Goal: Task Accomplishment & Management: Manage account settings

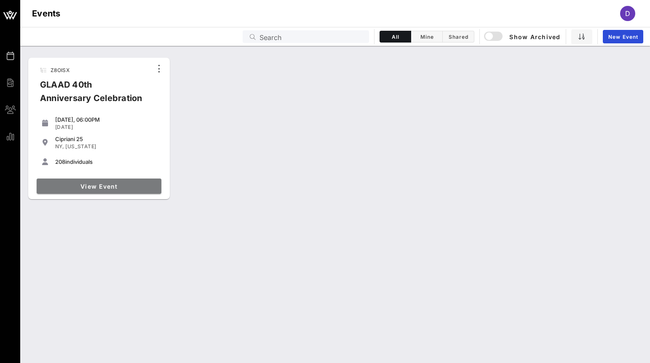
click at [107, 187] on span "View Event" at bounding box center [99, 186] width 118 height 7
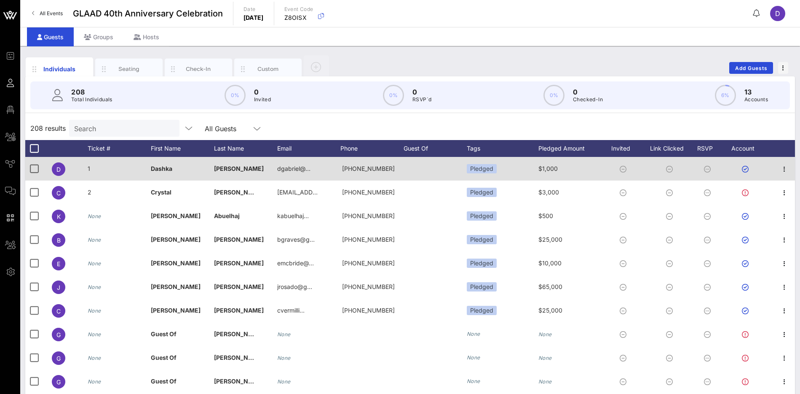
click at [88, 168] on span "1" at bounding box center [89, 168] width 3 height 7
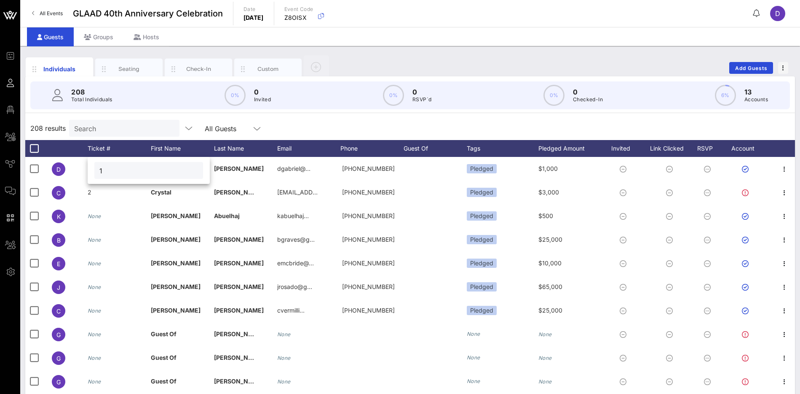
click at [297, 125] on div "208 results Search All Guests" at bounding box center [410, 128] width 770 height 24
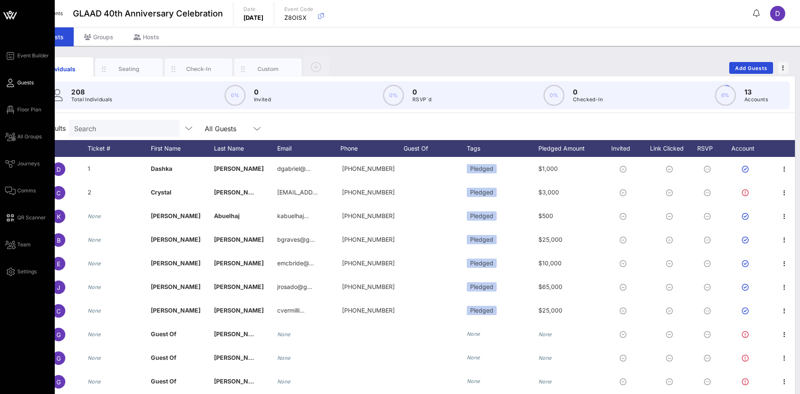
click at [10, 144] on div "Event Builder Guests Floor Plan All Groups Journeys Comms QR Scanner Team Setti…" at bounding box center [30, 164] width 50 height 226
click at [23, 238] on div "Event Builder Guests Floor Plan All Groups Journeys Comms QR Scanner Team Setti…" at bounding box center [30, 164] width 50 height 226
click at [23, 245] on span "Team" at bounding box center [23, 245] width 13 height 8
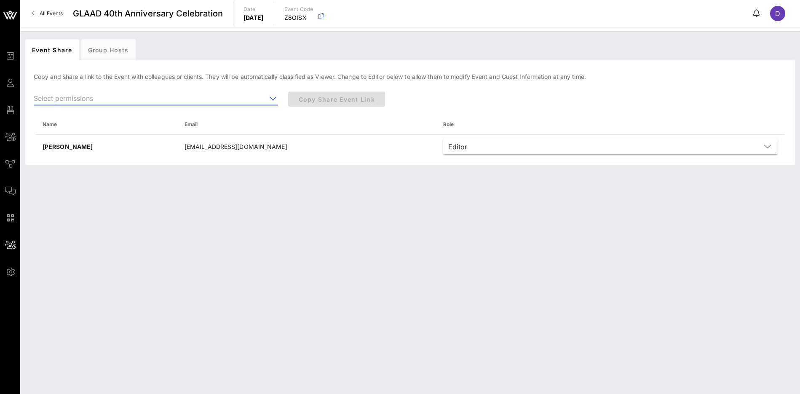
click at [255, 95] on input "text" at bounding box center [150, 97] width 233 height 13
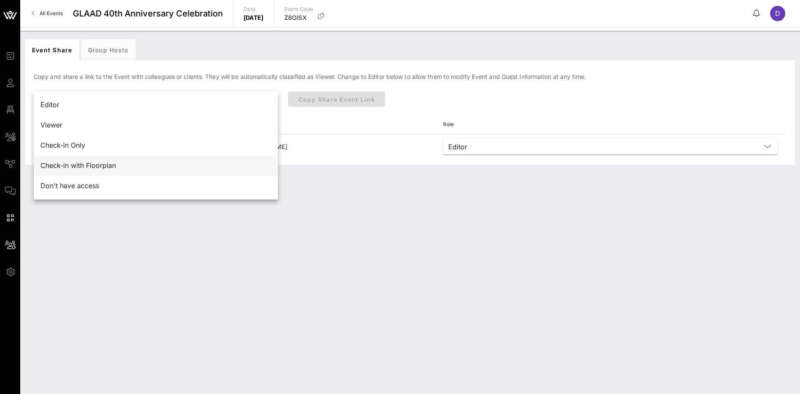
click at [159, 167] on div "Check-in with Floorplan" at bounding box center [155, 165] width 231 height 8
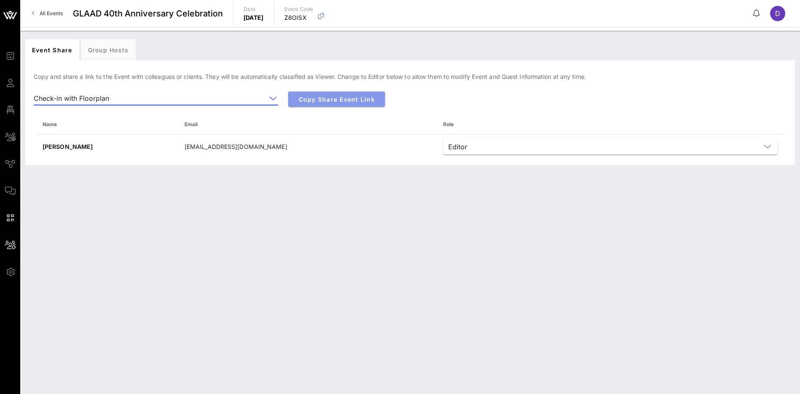
click at [345, 101] on span "Copy Share Event Link" at bounding box center [336, 99] width 83 height 7
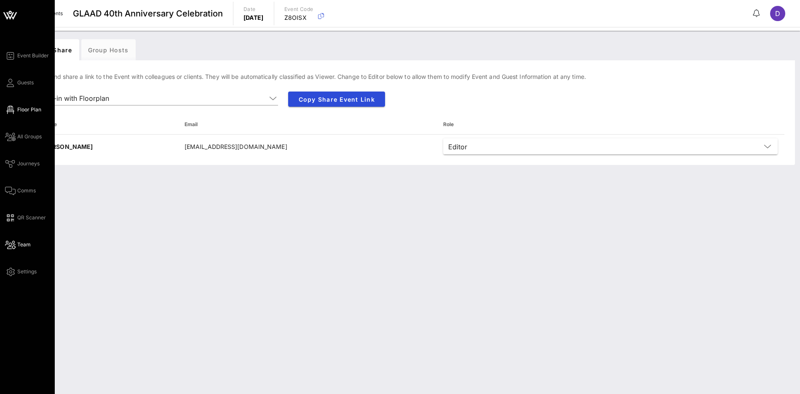
click at [27, 106] on span "Floor Plan" at bounding box center [29, 110] width 24 height 8
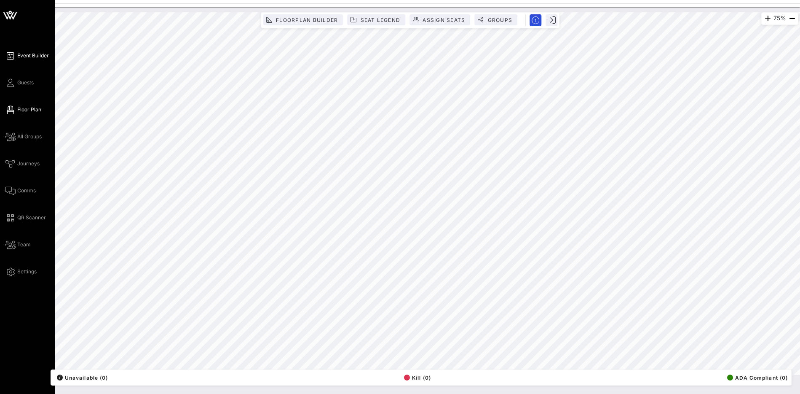
click at [27, 58] on span "Event Builder" at bounding box center [33, 56] width 32 height 8
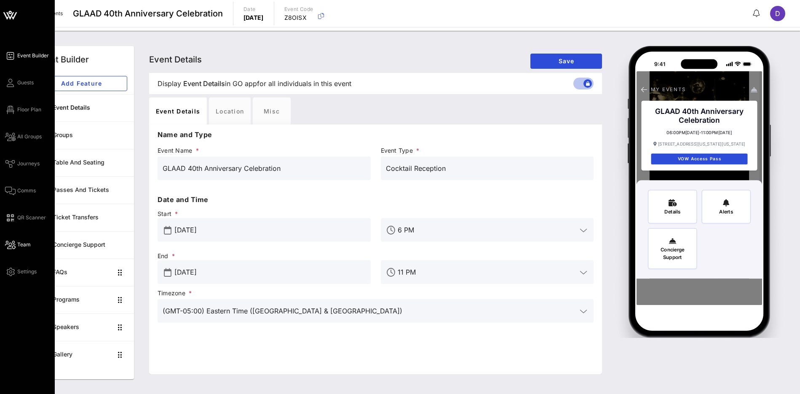
click at [26, 243] on span "Team" at bounding box center [23, 245] width 13 height 8
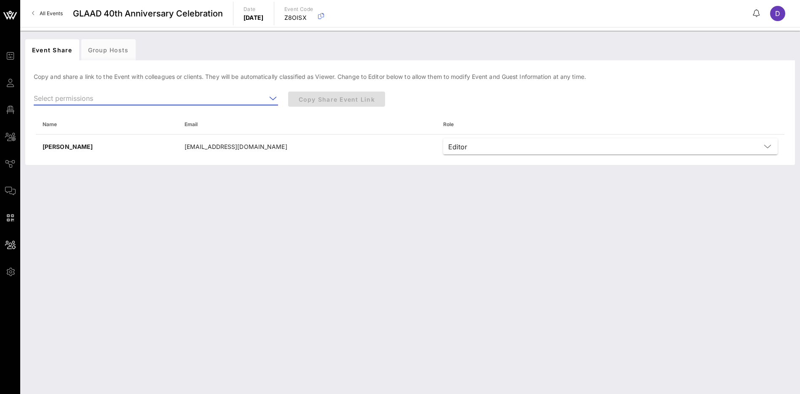
click at [249, 102] on input "text" at bounding box center [150, 97] width 233 height 13
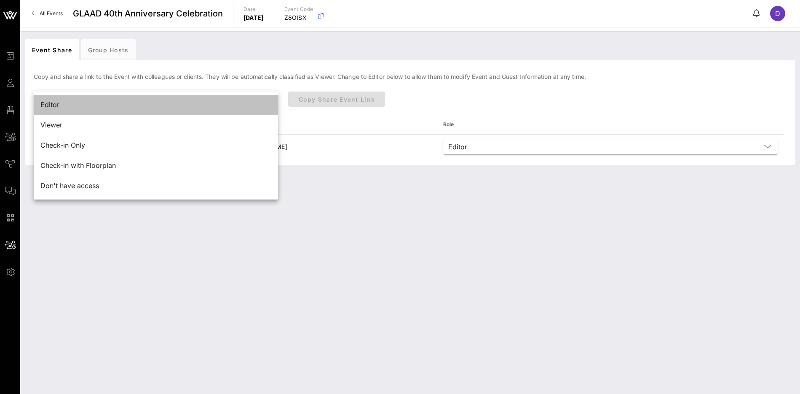
click at [249, 99] on div "Editor" at bounding box center [155, 105] width 231 height 18
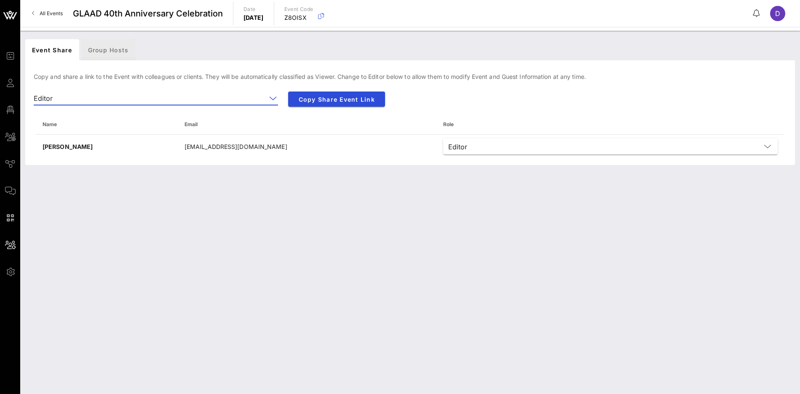
click at [107, 45] on div "Group Hosts" at bounding box center [108, 49] width 54 height 21
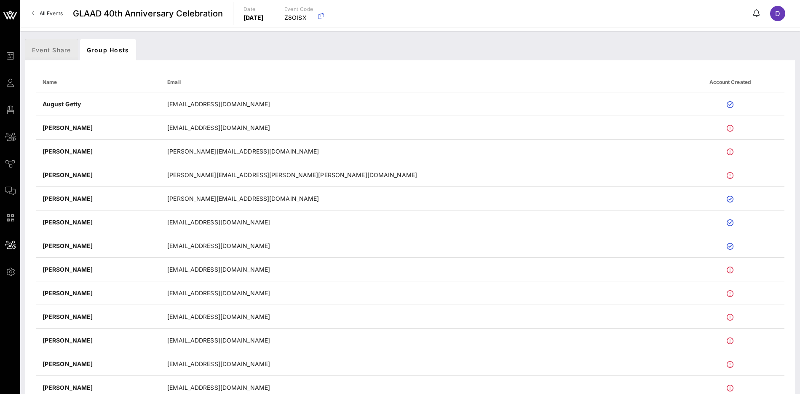
click at [56, 47] on div "Event Share" at bounding box center [51, 49] width 53 height 21
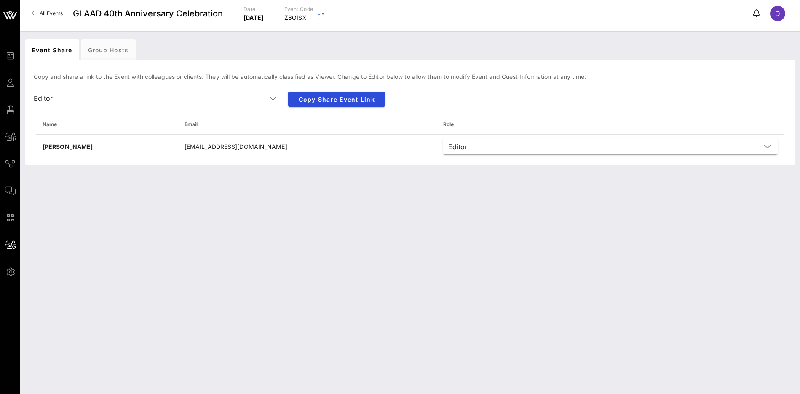
click at [262, 97] on input "text" at bounding box center [161, 97] width 210 height 13
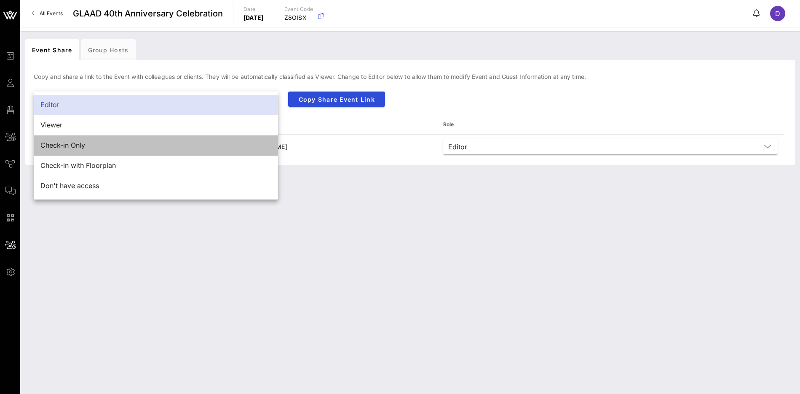
click at [214, 142] on div "Check-in Only" at bounding box center [155, 145] width 231 height 8
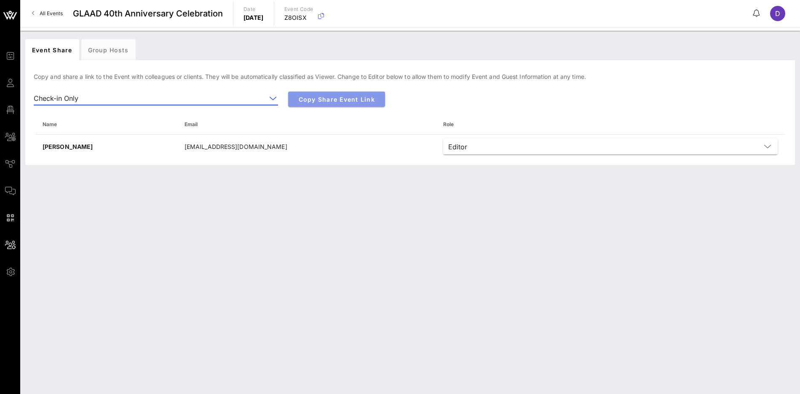
click at [341, 97] on span "Copy Share Event Link" at bounding box center [336, 99] width 83 height 7
click at [197, 95] on input "text" at bounding box center [174, 97] width 185 height 13
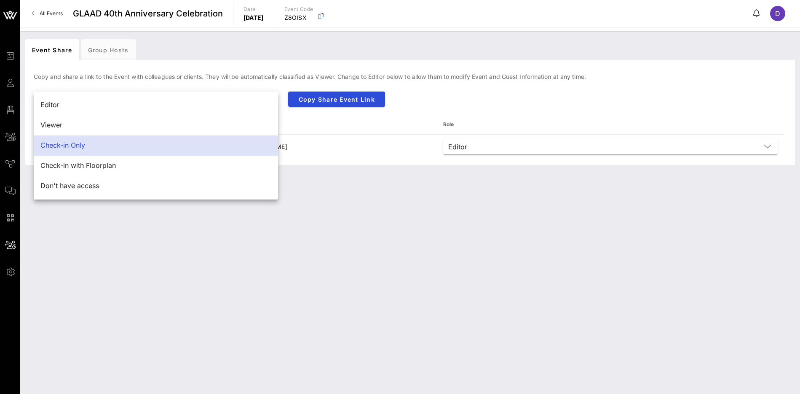
click at [296, 224] on div "Event Share Group Hosts [PERSON_NAME] and share a link to the Event with collea…" at bounding box center [410, 212] width 780 height 363
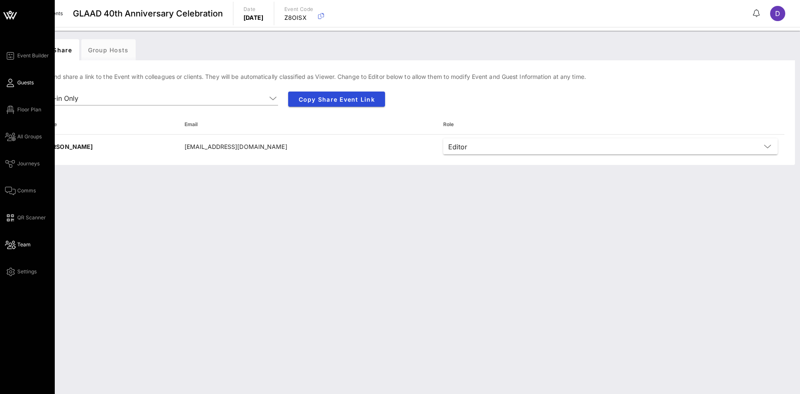
click at [19, 83] on span "Guests" at bounding box center [25, 83] width 16 height 8
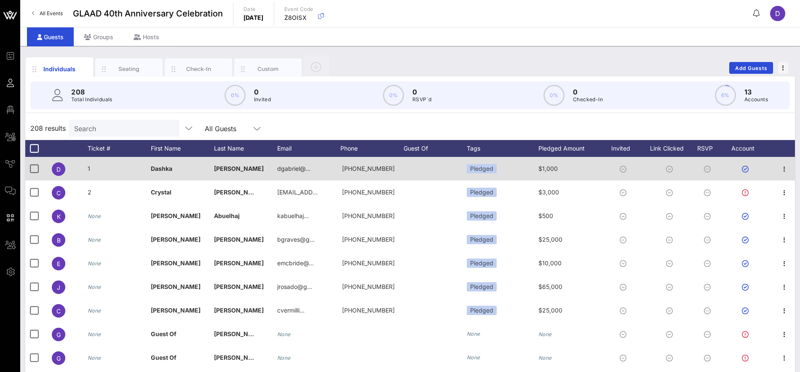
click at [91, 169] on div "1" at bounding box center [119, 173] width 63 height 33
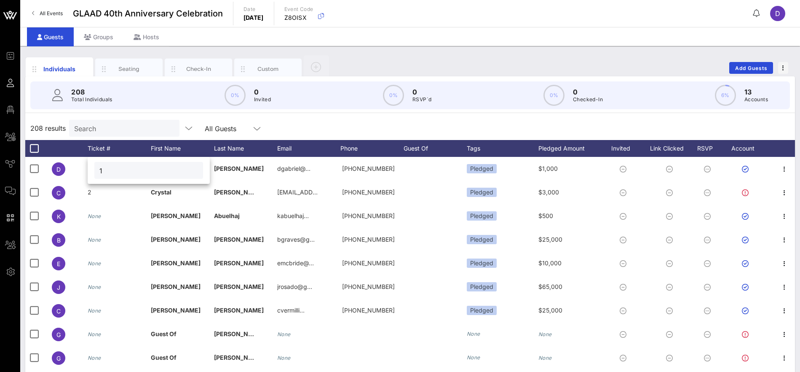
click at [278, 119] on div "208 results Search All Guests" at bounding box center [410, 128] width 770 height 24
click at [109, 126] on input "Search" at bounding box center [123, 128] width 99 height 11
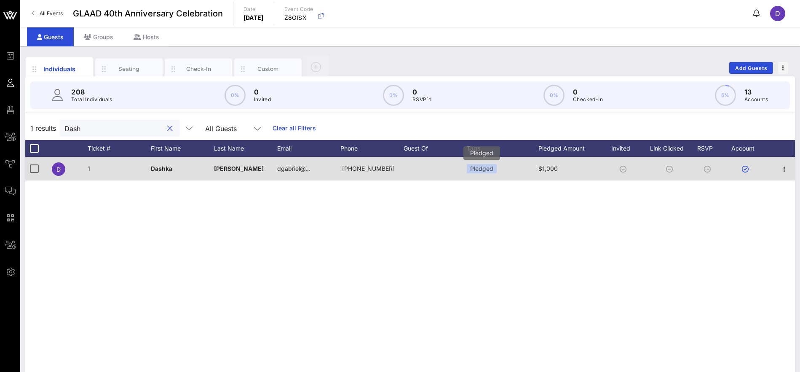
type input "Dash"
click at [487, 169] on div "Pledged" at bounding box center [482, 168] width 30 height 9
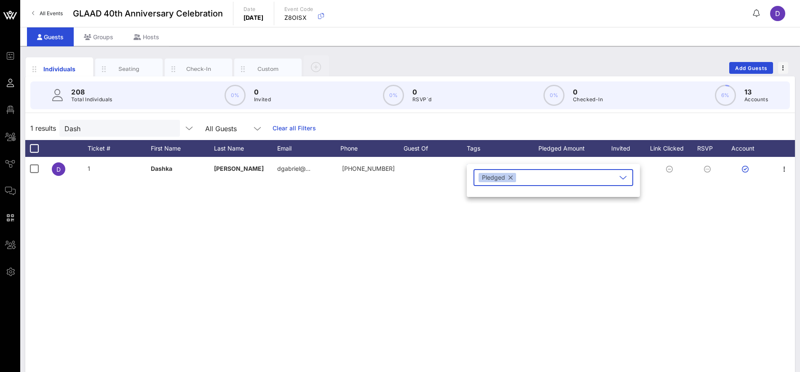
click at [510, 179] on button "button" at bounding box center [511, 177] width 4 height 9
type input "P"
click at [489, 200] on icon "button" at bounding box center [488, 198] width 10 height 10
click at [499, 128] on div "1 results Dash All Guests Clear all Filters" at bounding box center [410, 128] width 770 height 24
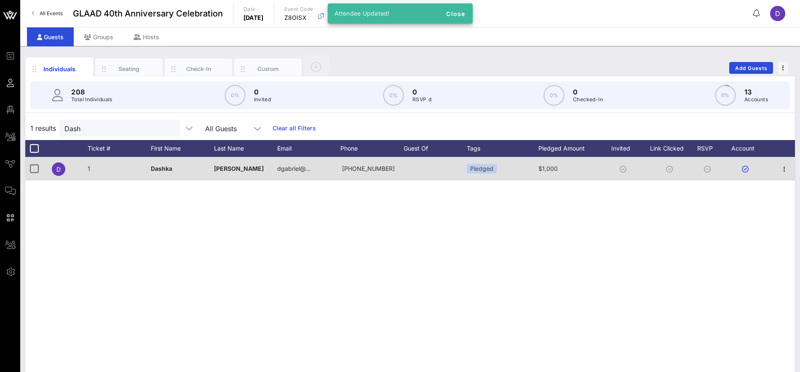
click at [550, 167] on span "$1,000" at bounding box center [548, 168] width 19 height 7
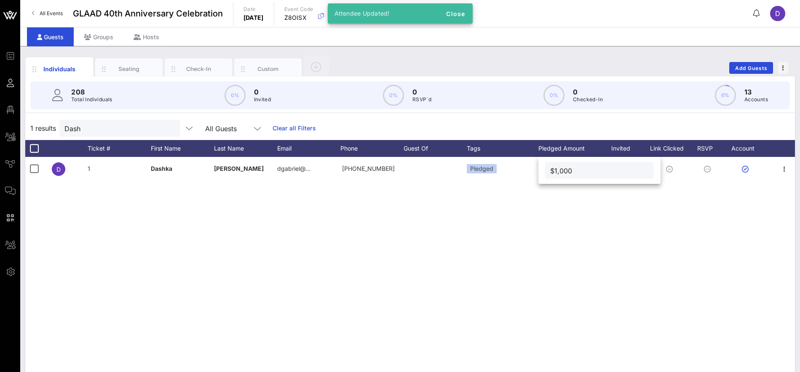
click at [555, 170] on input "$1,000" at bounding box center [599, 170] width 99 height 11
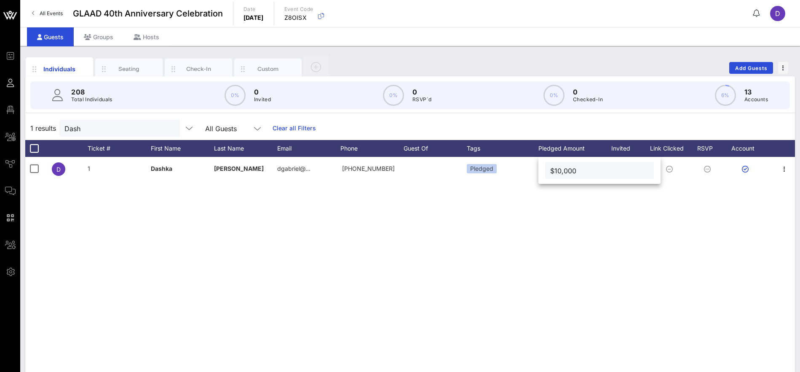
type input "$10,000"
click at [167, 129] on button "clear icon" at bounding box center [169, 128] width 5 height 8
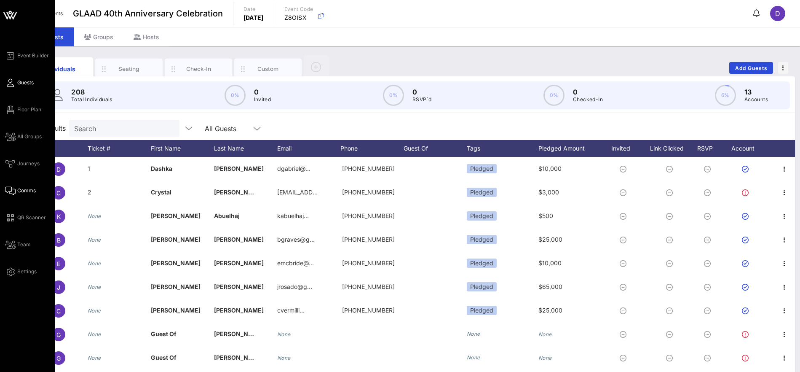
click at [18, 189] on span "Comms" at bounding box center [26, 191] width 19 height 8
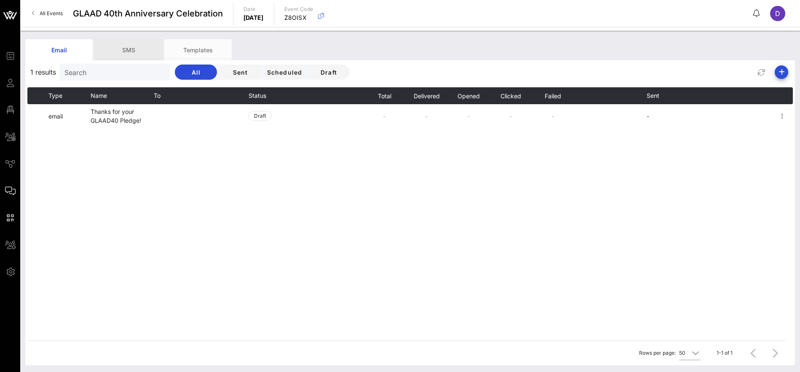
click at [132, 49] on div "SMS" at bounding box center [128, 49] width 67 height 21
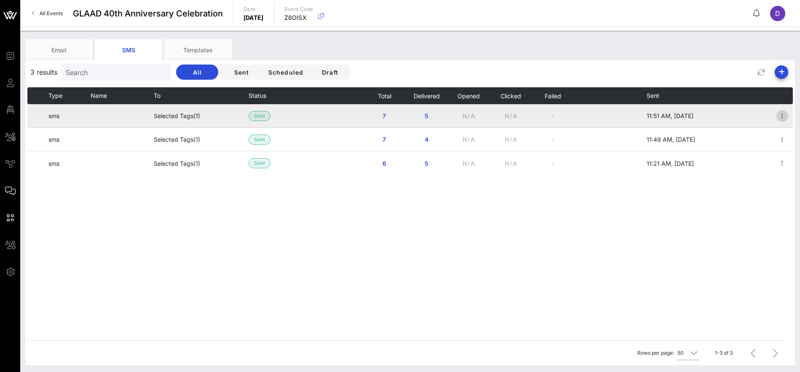
click at [650, 118] on icon "button" at bounding box center [783, 116] width 10 height 10
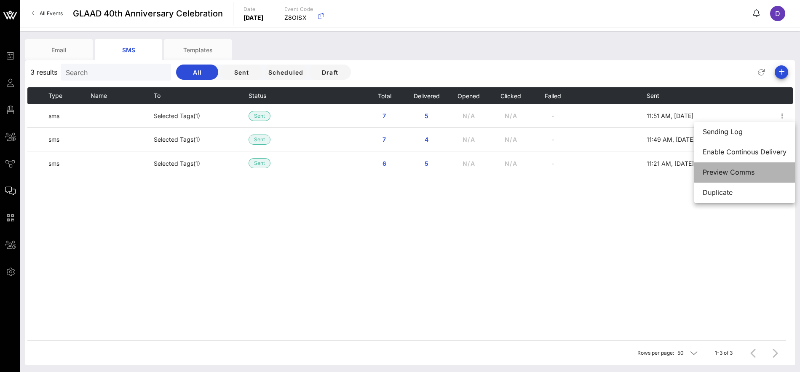
click at [650, 171] on div "Preview Comms" at bounding box center [745, 172] width 84 height 8
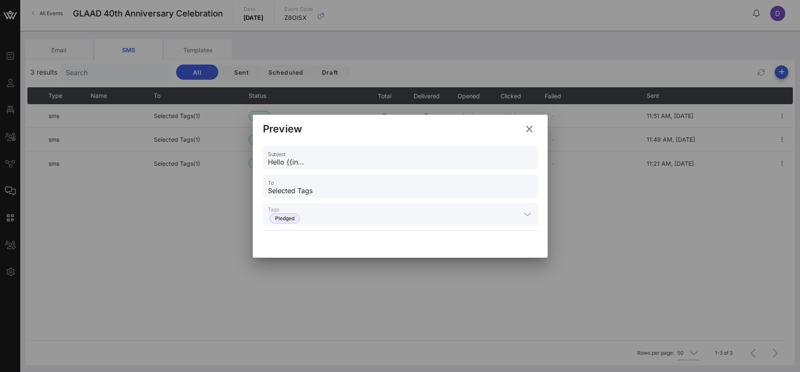
click at [531, 127] on icon at bounding box center [529, 128] width 12 height 11
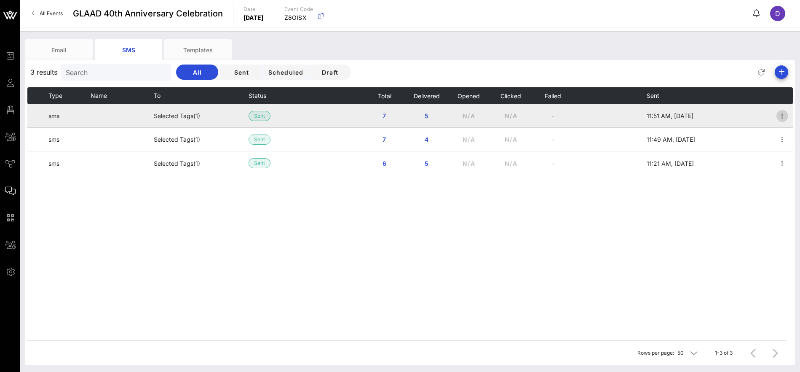
click at [650, 113] on icon "button" at bounding box center [783, 116] width 10 height 10
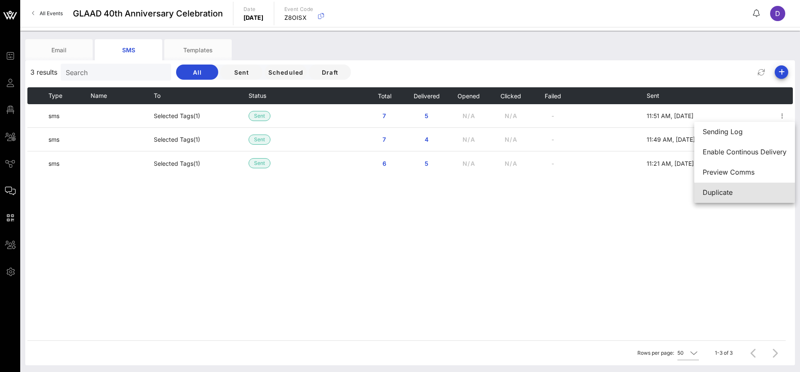
click at [650, 191] on div "Duplicate" at bounding box center [745, 192] width 84 height 8
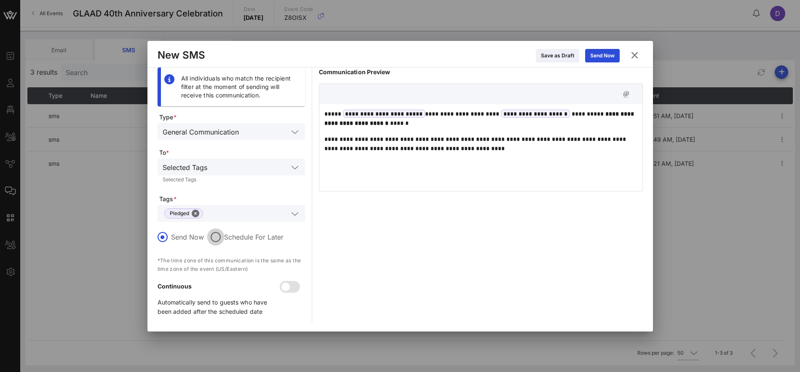
click at [215, 233] on div at bounding box center [216, 237] width 14 height 14
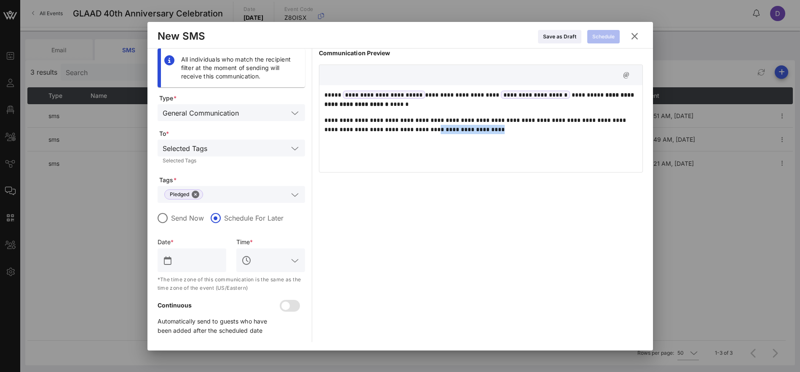
drag, startPoint x: 474, startPoint y: 129, endPoint x: 412, endPoint y: 131, distance: 62.0
click at [412, 131] on p "**********" at bounding box center [481, 124] width 313 height 19
copy p "**********"
click at [469, 140] on div "**********" at bounding box center [480, 127] width 323 height 84
click at [636, 38] on icon at bounding box center [634, 36] width 13 height 12
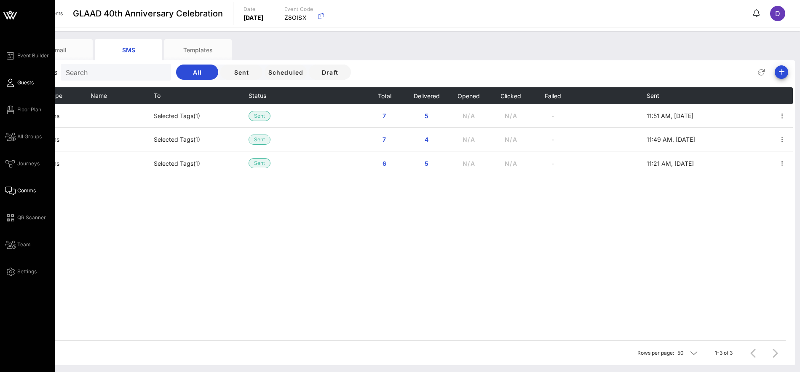
click at [21, 83] on span "Guests" at bounding box center [25, 83] width 16 height 8
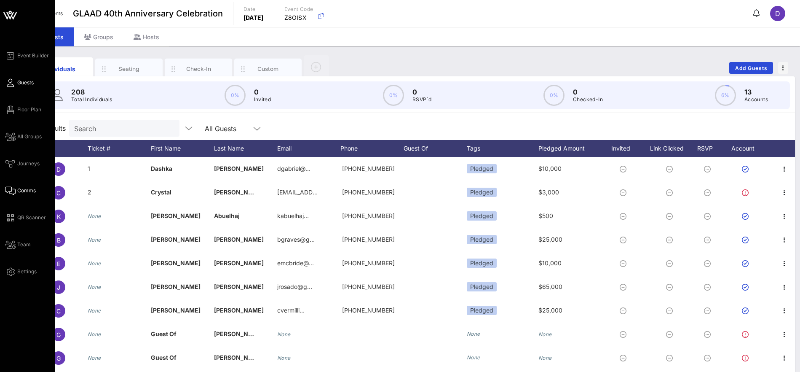
click at [12, 191] on icon at bounding box center [10, 190] width 11 height 1
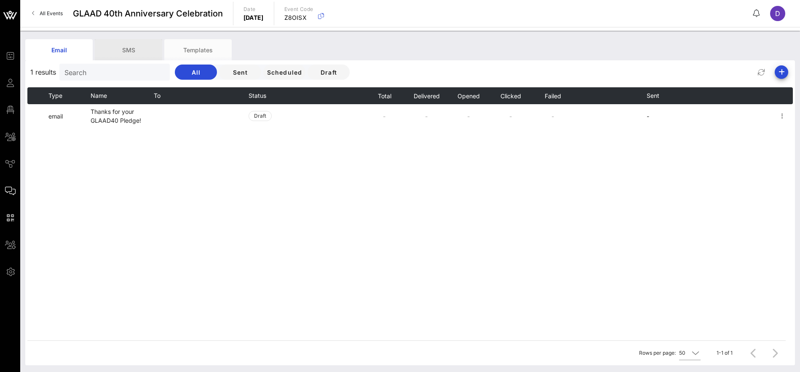
click at [132, 51] on div "SMS" at bounding box center [128, 49] width 67 height 21
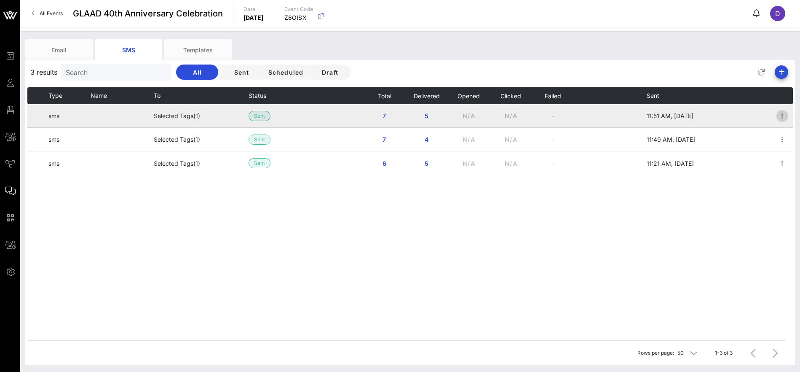
click at [650, 113] on icon "button" at bounding box center [783, 116] width 10 height 10
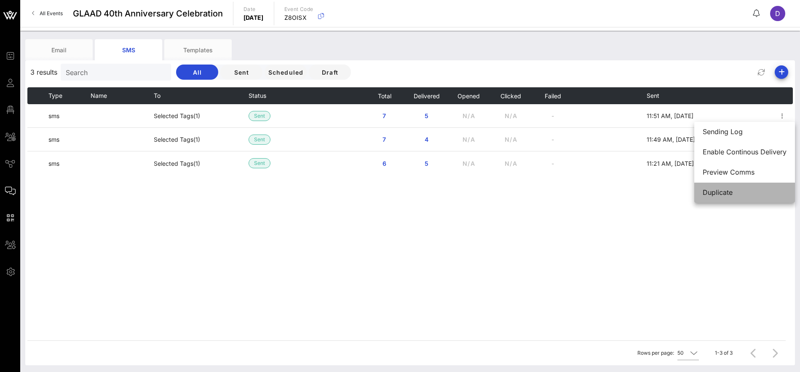
click at [650, 193] on div "Duplicate" at bounding box center [745, 192] width 84 height 8
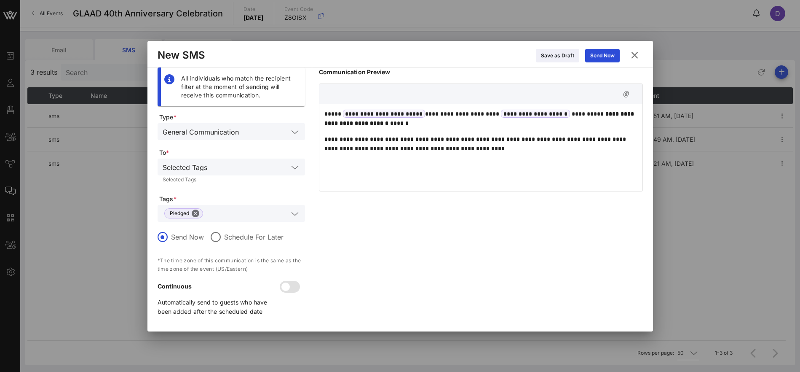
click at [456, 142] on p "**********" at bounding box center [481, 143] width 313 height 19
drag, startPoint x: 413, startPoint y: 150, endPoint x: 477, endPoint y: 148, distance: 64.1
click at [478, 149] on p "**********" at bounding box center [481, 143] width 313 height 19
copy p "**********"
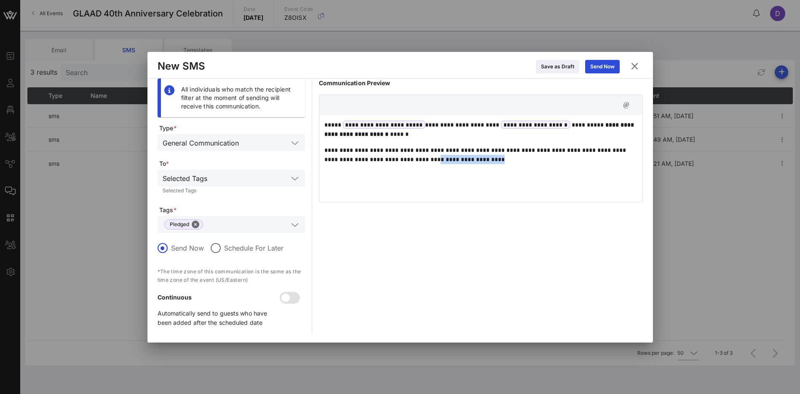
click at [633, 67] on icon at bounding box center [635, 66] width 12 height 11
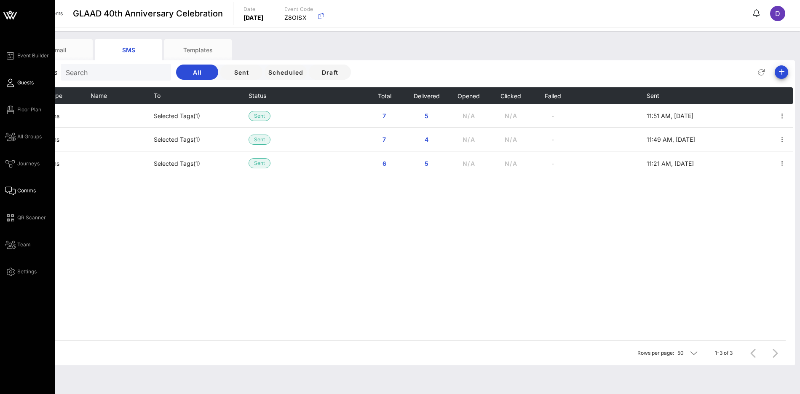
click at [16, 84] on link "Guests" at bounding box center [19, 83] width 29 height 10
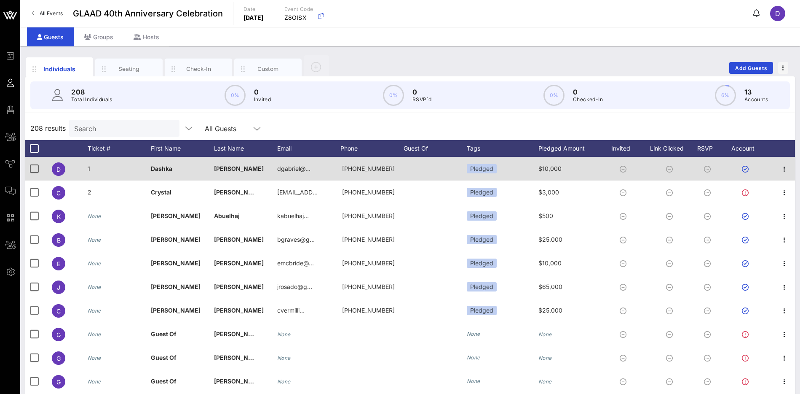
click at [92, 169] on div "1" at bounding box center [119, 173] width 63 height 33
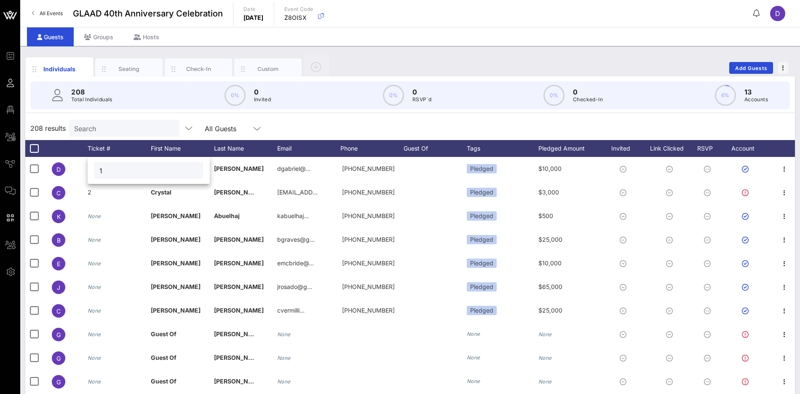
click at [91, 169] on div "1" at bounding box center [149, 170] width 122 height 27
drag, startPoint x: 115, startPoint y: 172, endPoint x: 99, endPoint y: 168, distance: 16.7
click at [99, 168] on div "1" at bounding box center [148, 170] width 109 height 17
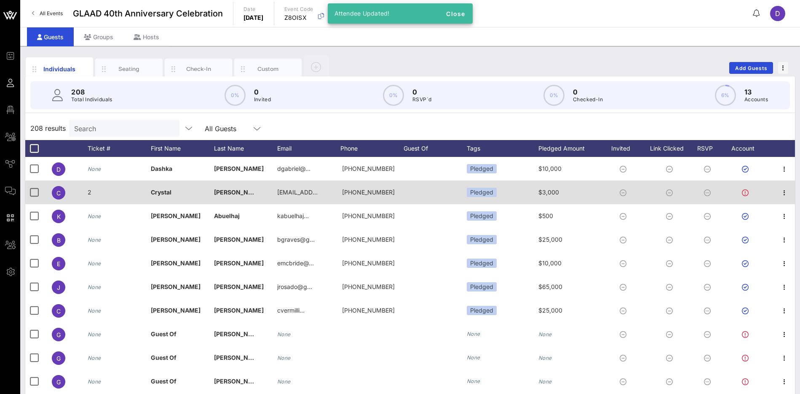
click at [92, 193] on div "2" at bounding box center [119, 196] width 63 height 33
click at [92, 193] on div "Event Builder Guests Floor Plan All Groups Journeys Comms QR Scanner Team Setti…" at bounding box center [400, 209] width 800 height 418
click at [106, 191] on div "2" at bounding box center [119, 196] width 63 height 33
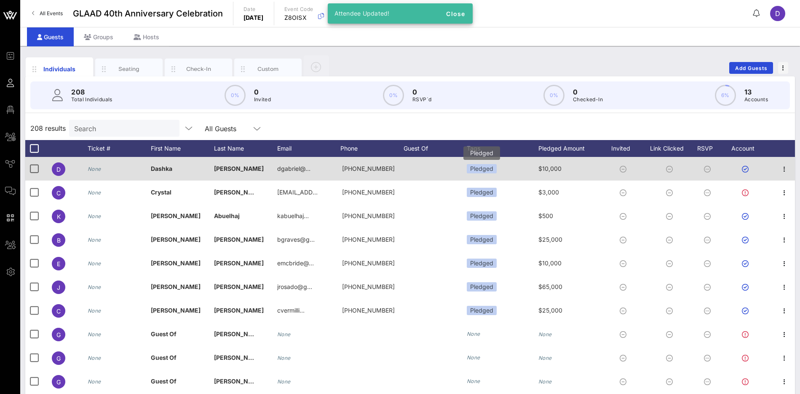
click at [486, 168] on div "Pledged" at bounding box center [482, 168] width 30 height 9
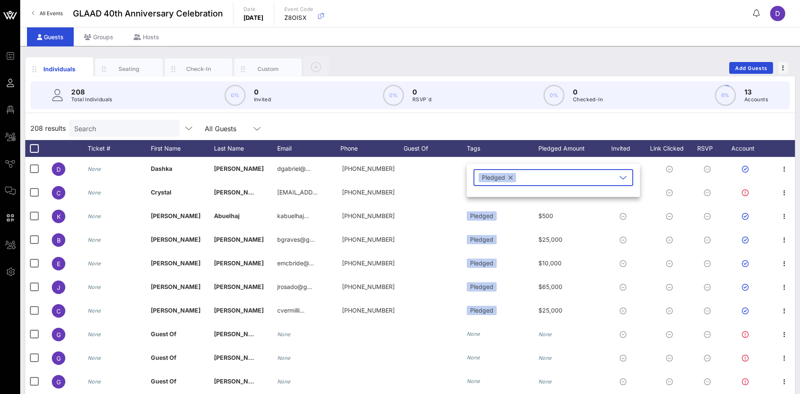
click at [482, 125] on div "208 results Search All Guests" at bounding box center [410, 128] width 770 height 24
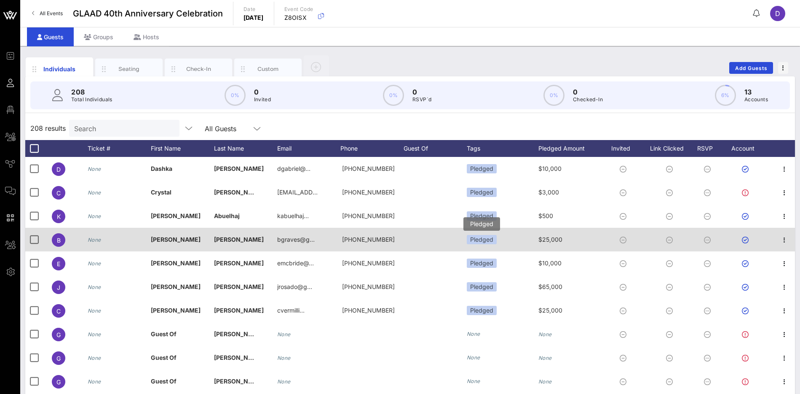
click at [496, 239] on div "Pledged" at bounding box center [482, 239] width 30 height 9
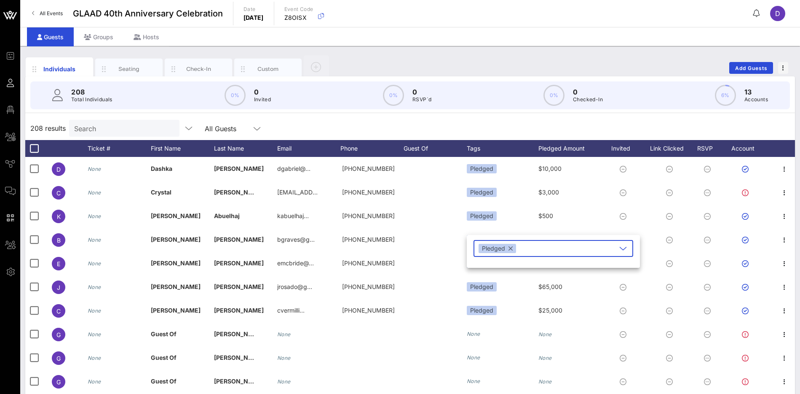
click at [510, 249] on button "button" at bounding box center [511, 248] width 4 height 9
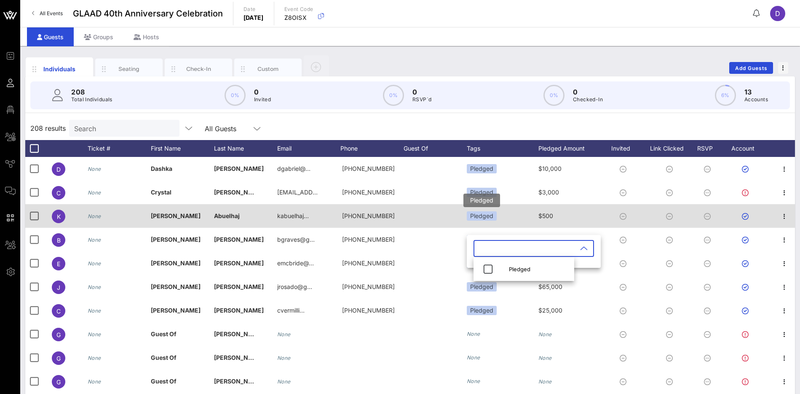
click at [489, 212] on div "Pledged" at bounding box center [482, 215] width 30 height 9
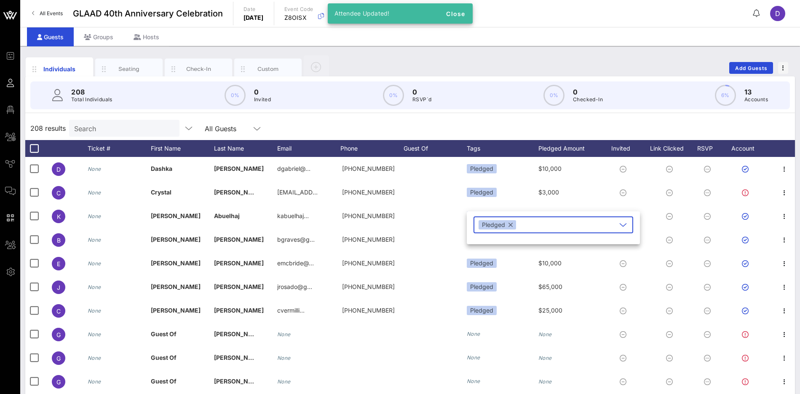
click at [513, 228] on div "Pledged" at bounding box center [498, 224] width 38 height 9
click at [510, 225] on button "button" at bounding box center [511, 224] width 4 height 9
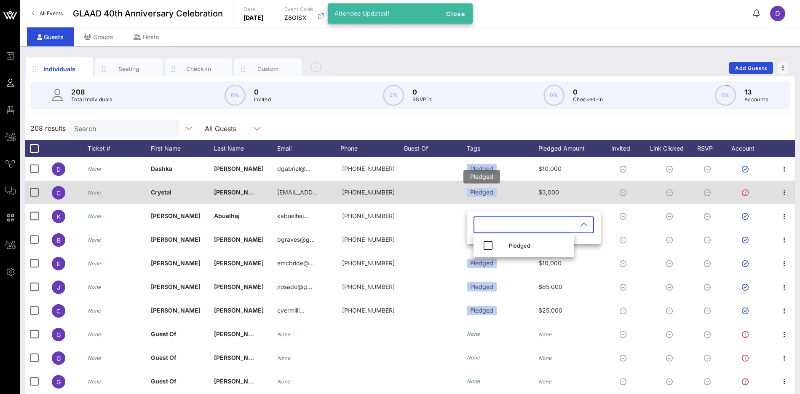
click at [488, 195] on div "Pledged" at bounding box center [482, 192] width 30 height 9
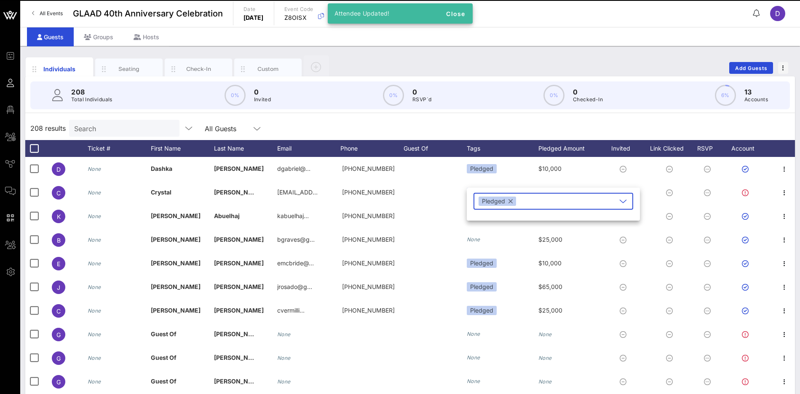
click at [511, 201] on button "button" at bounding box center [511, 200] width 4 height 9
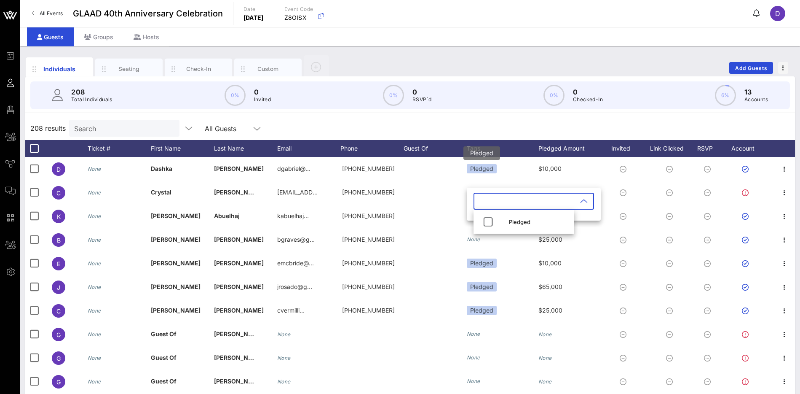
click at [483, 170] on div "Pledged" at bounding box center [482, 168] width 30 height 9
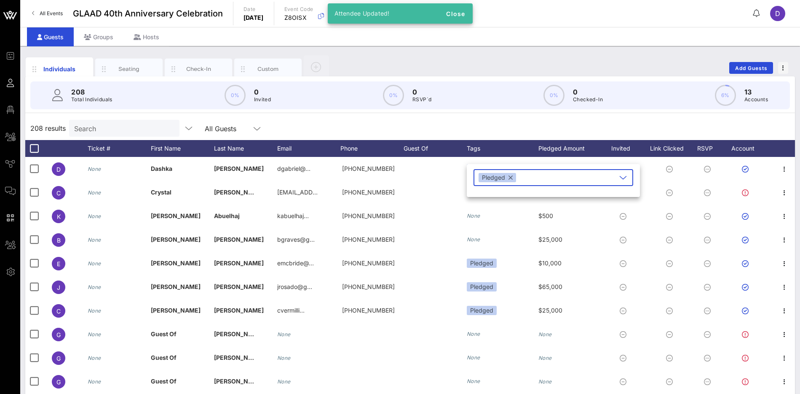
click at [511, 177] on button "button" at bounding box center [511, 177] width 4 height 9
click at [481, 114] on div "208 Total Individuals 0% 0 Invited 0% 0 RSVP`d 0% 0 Checked-In 6% 13 Accounts" at bounding box center [410, 95] width 780 height 38
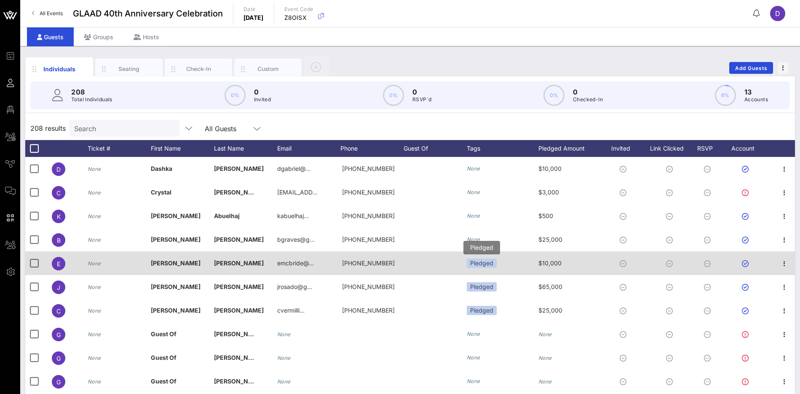
click at [491, 263] on div "Pledged" at bounding box center [482, 262] width 30 height 9
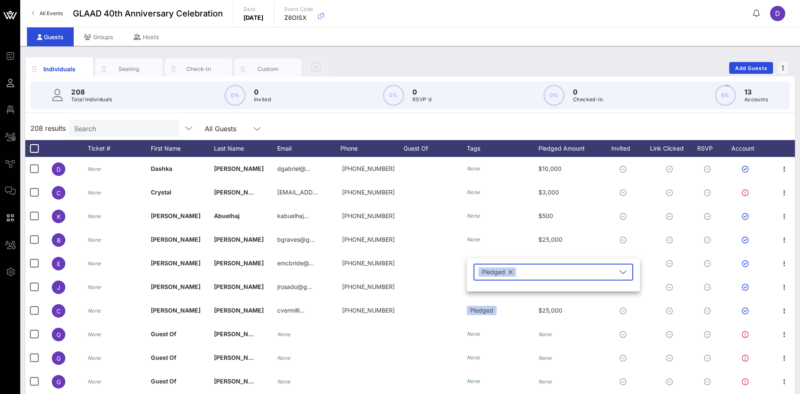
click at [511, 272] on button "button" at bounding box center [511, 271] width 4 height 9
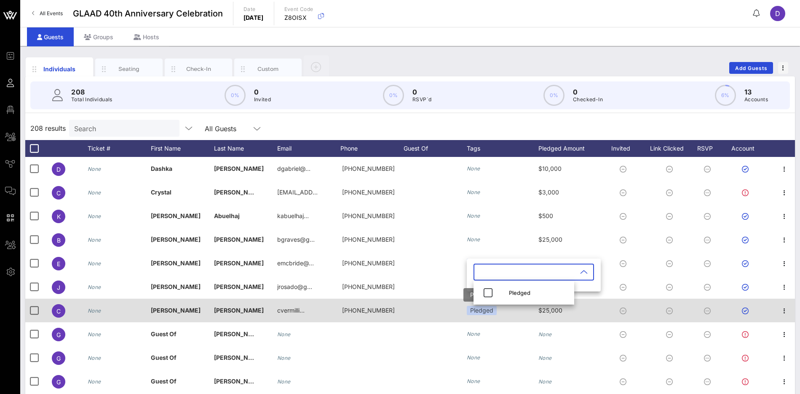
click at [474, 314] on div "Pledged" at bounding box center [482, 310] width 30 height 9
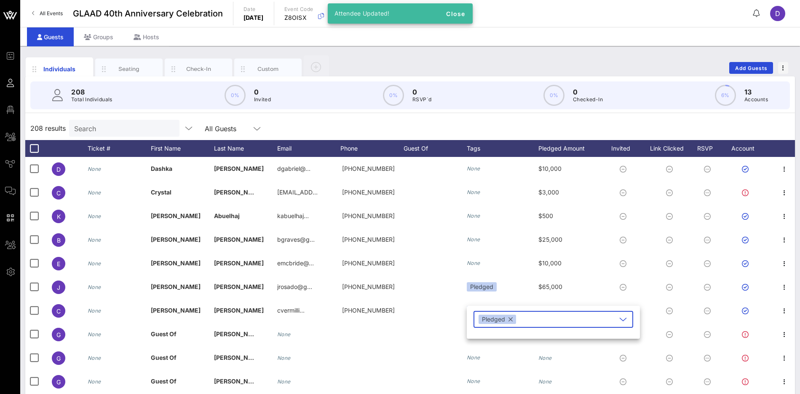
click at [510, 318] on button "button" at bounding box center [511, 318] width 4 height 9
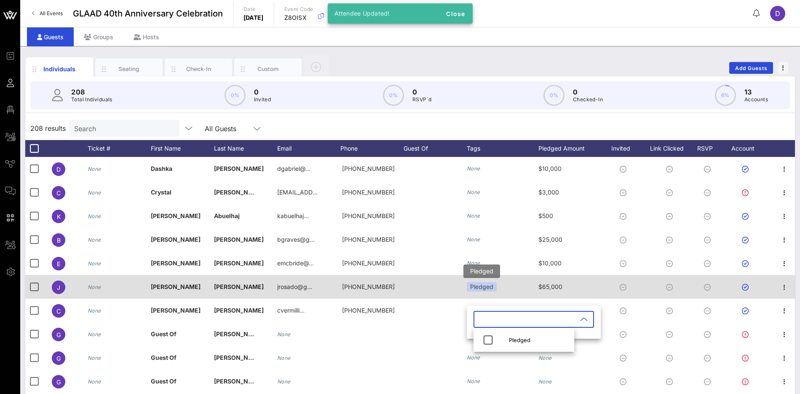
click at [490, 286] on div "Pledged" at bounding box center [482, 286] width 30 height 9
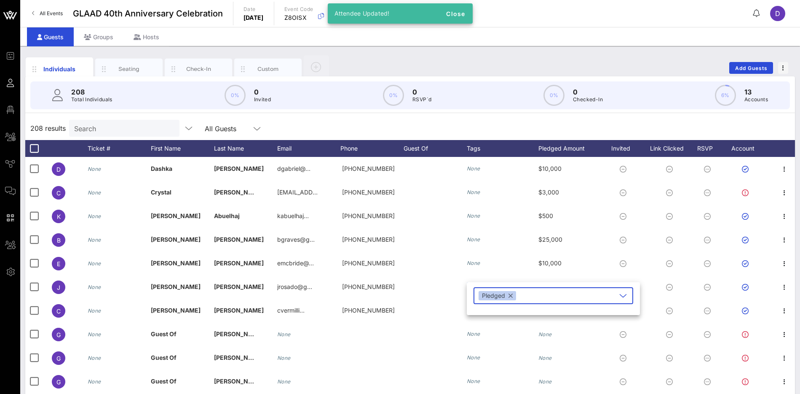
click at [510, 298] on button "button" at bounding box center [511, 295] width 4 height 9
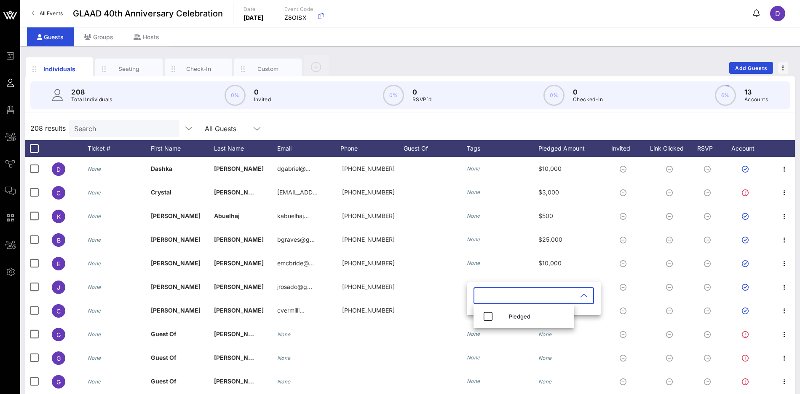
click at [512, 126] on div "208 results Search All Guests" at bounding box center [410, 128] width 770 height 24
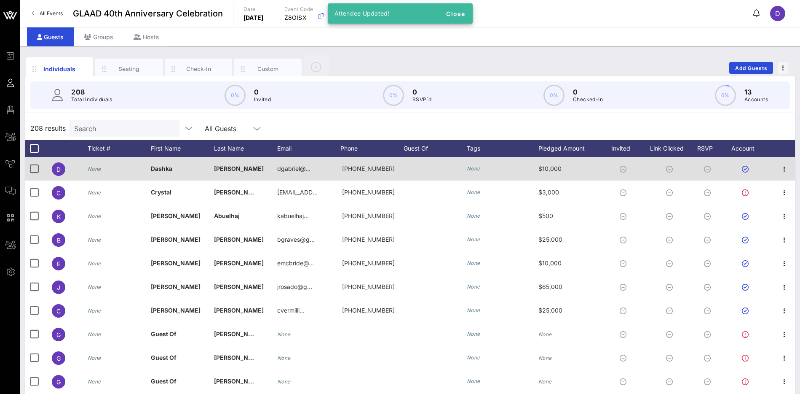
click at [564, 170] on div "$10,000" at bounding box center [570, 173] width 63 height 33
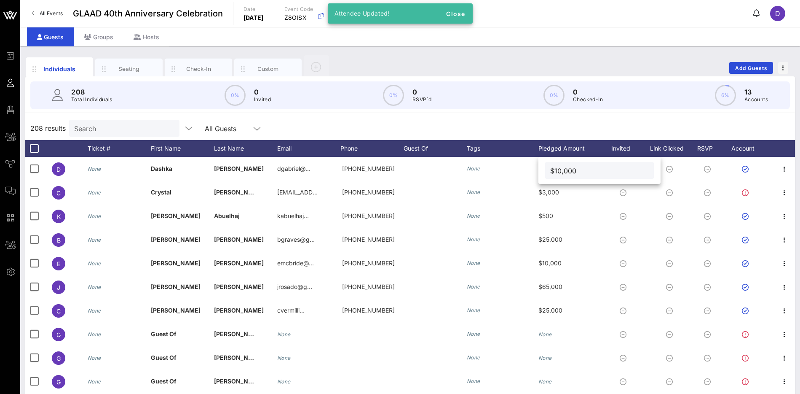
click at [562, 169] on input "$10,000" at bounding box center [599, 170] width 99 height 11
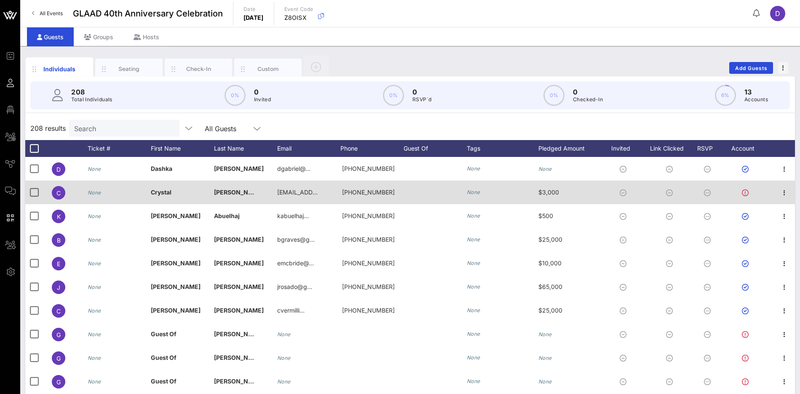
click at [550, 194] on span "$3,000" at bounding box center [549, 191] width 21 height 7
click at [552, 194] on div "$3,000" at bounding box center [606, 193] width 109 height 17
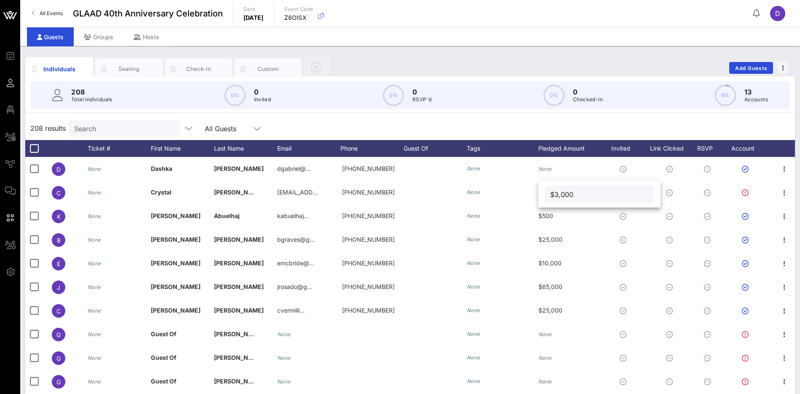
click at [571, 196] on input "$3,000" at bounding box center [599, 193] width 99 height 11
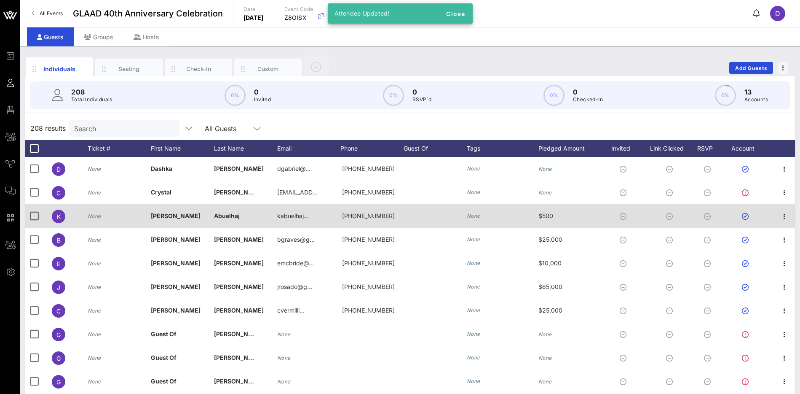
click at [550, 216] on span "$500" at bounding box center [546, 215] width 15 height 7
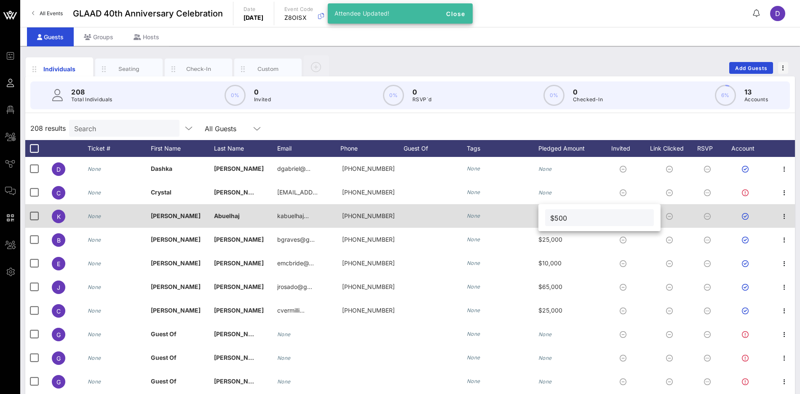
click at [550, 216] on div "$500" at bounding box center [600, 217] width 122 height 27
click at [550, 216] on div "$500" at bounding box center [599, 217] width 109 height 17
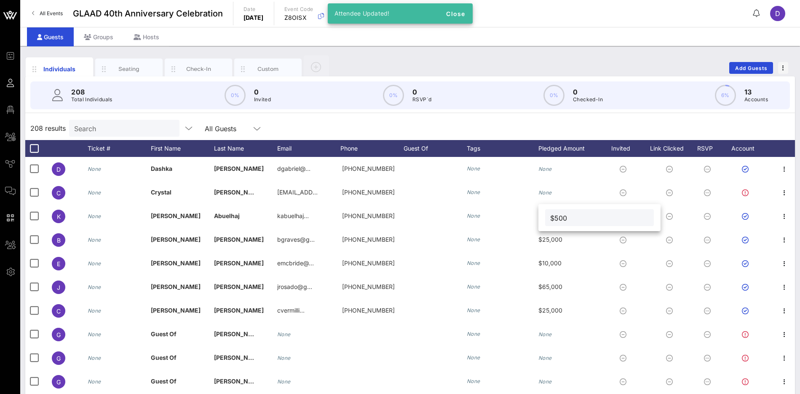
click at [558, 220] on input "$500" at bounding box center [599, 217] width 99 height 11
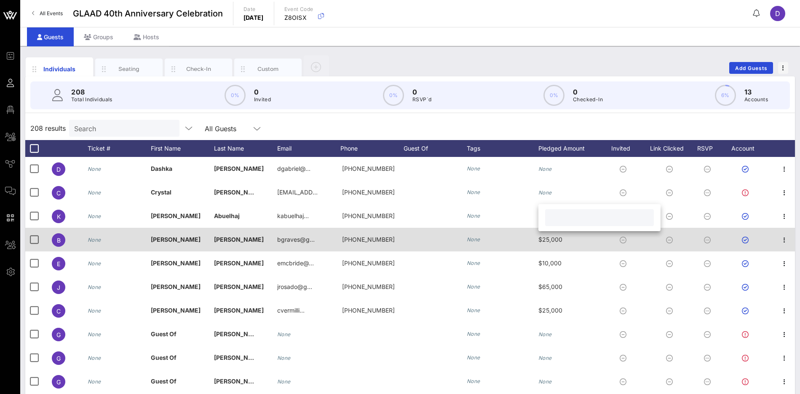
click at [552, 240] on span "$25,000" at bounding box center [551, 239] width 24 height 7
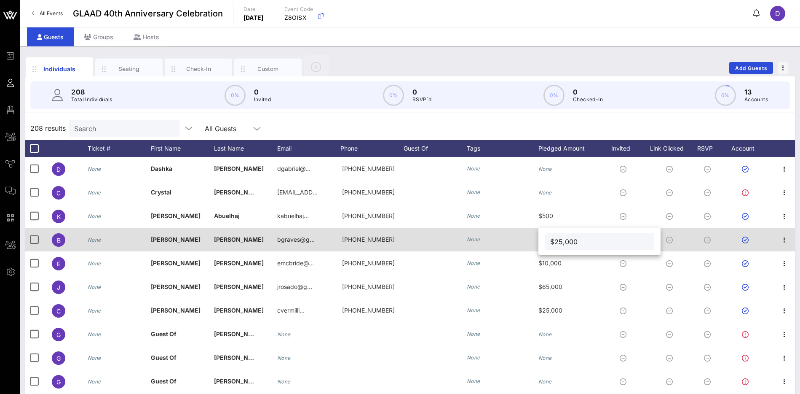
click at [552, 240] on input "$25,000" at bounding box center [599, 241] width 99 height 11
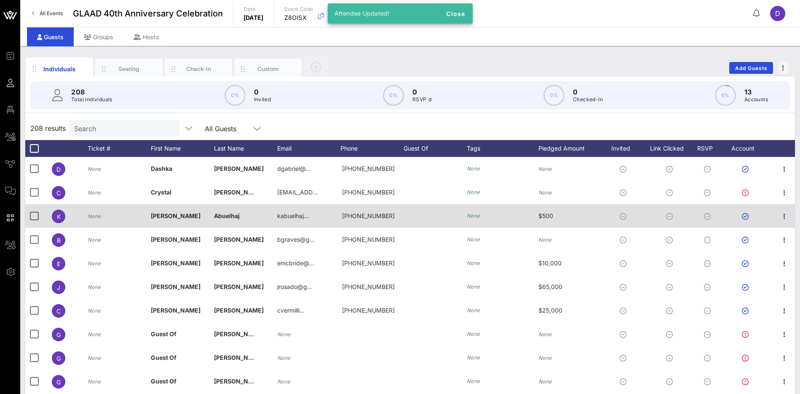
click at [550, 214] on span "$500" at bounding box center [546, 215] width 15 height 7
type input "$500"
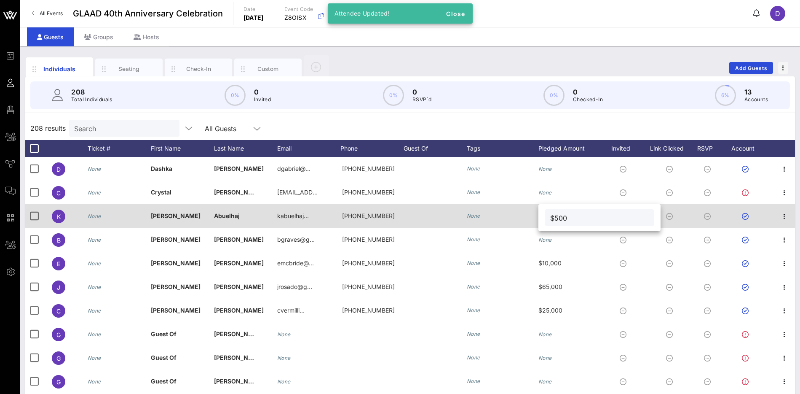
click at [550, 214] on div "$500" at bounding box center [599, 217] width 109 height 17
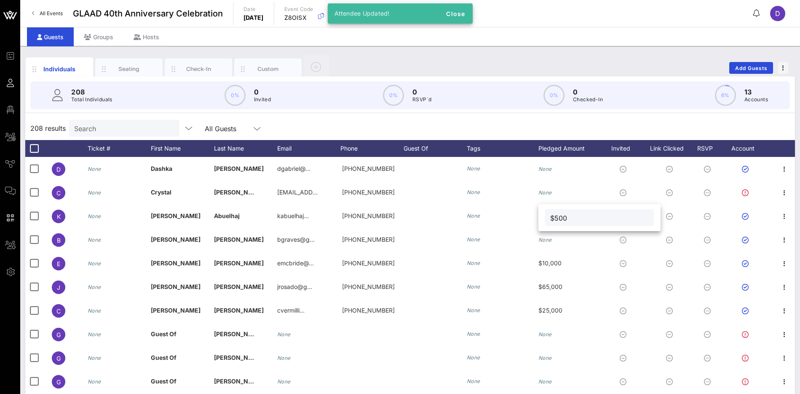
click at [554, 217] on input "$500" at bounding box center [599, 217] width 99 height 11
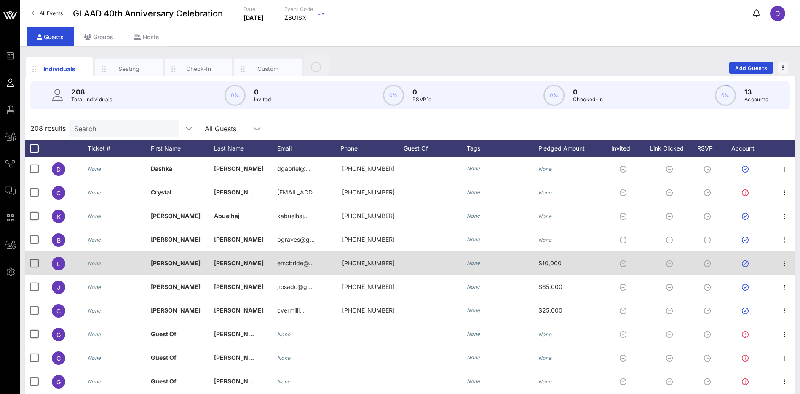
click at [555, 260] on span "$10,000" at bounding box center [550, 262] width 23 height 7
click at [555, 260] on input "$10,000" at bounding box center [599, 264] width 99 height 11
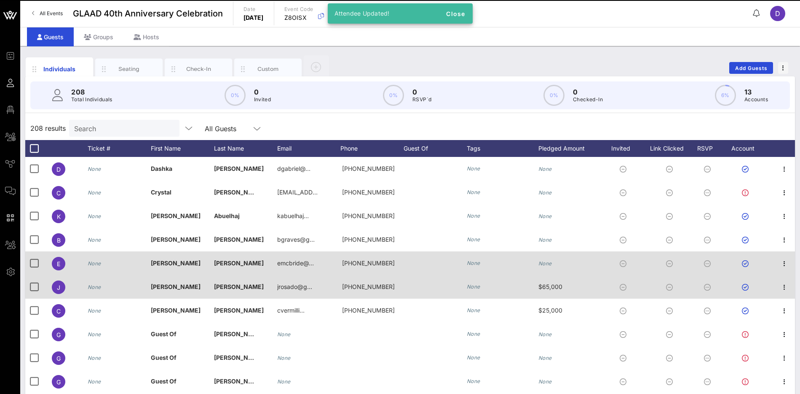
click at [558, 289] on span "$65,000" at bounding box center [551, 286] width 24 height 7
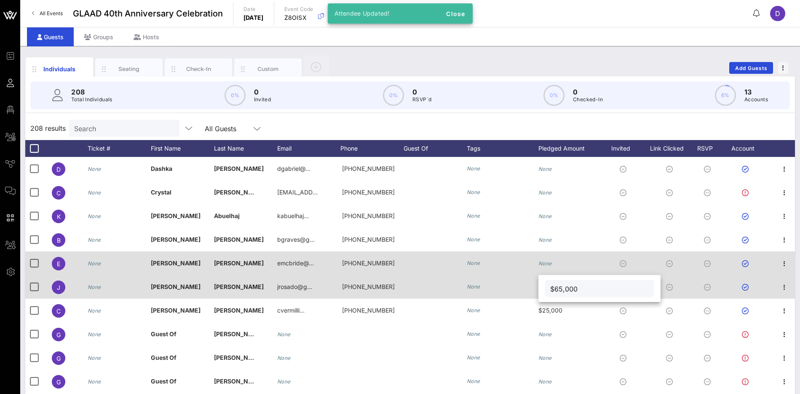
click at [558, 289] on input "$65,000" at bounding box center [599, 288] width 99 height 11
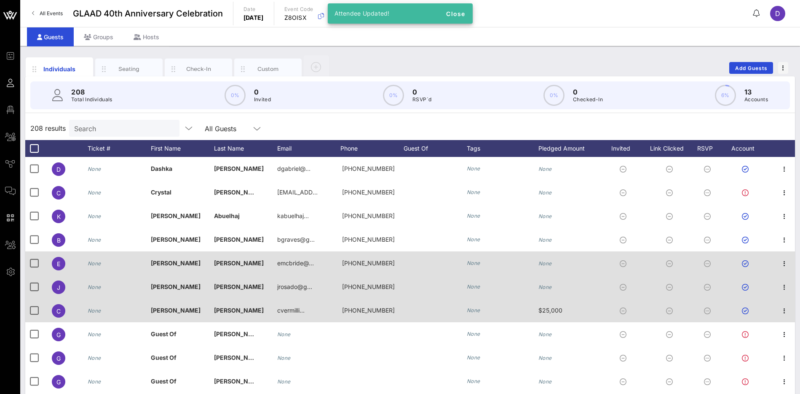
click at [555, 311] on span "$25,000" at bounding box center [551, 309] width 24 height 7
click at [557, 311] on input "$25,000" at bounding box center [606, 311] width 99 height 11
click at [555, 311] on input "$25,000" at bounding box center [599, 311] width 99 height 11
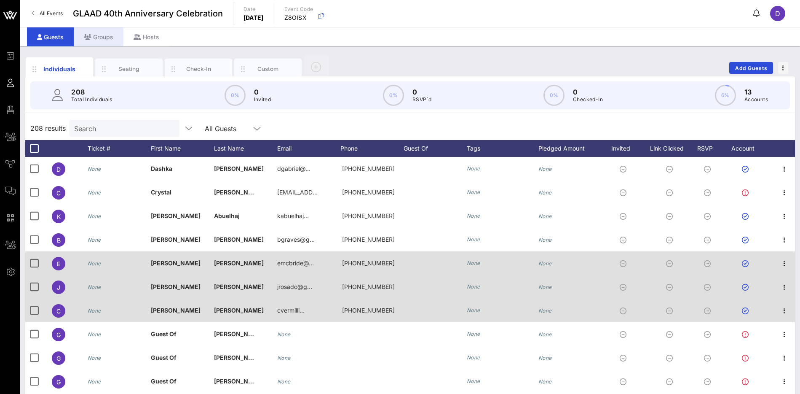
click at [94, 35] on div "Groups" at bounding box center [99, 36] width 50 height 19
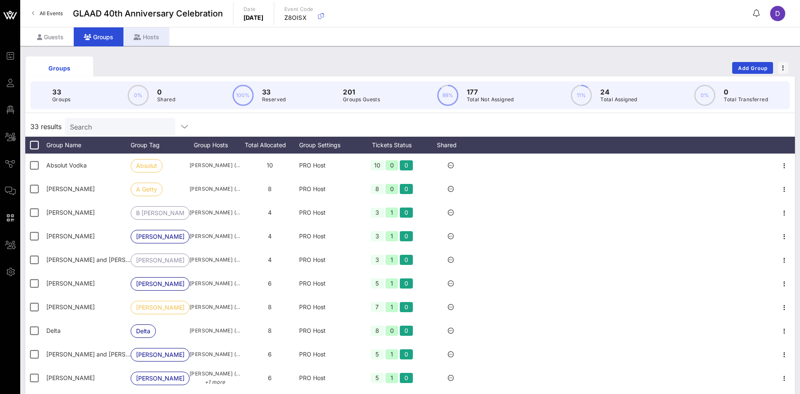
click at [144, 39] on div "Hosts" at bounding box center [146, 36] width 46 height 19
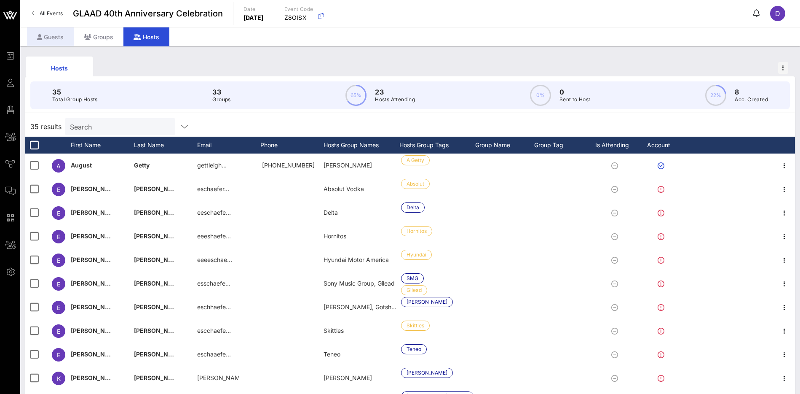
click at [44, 40] on div "Guests" at bounding box center [50, 36] width 47 height 19
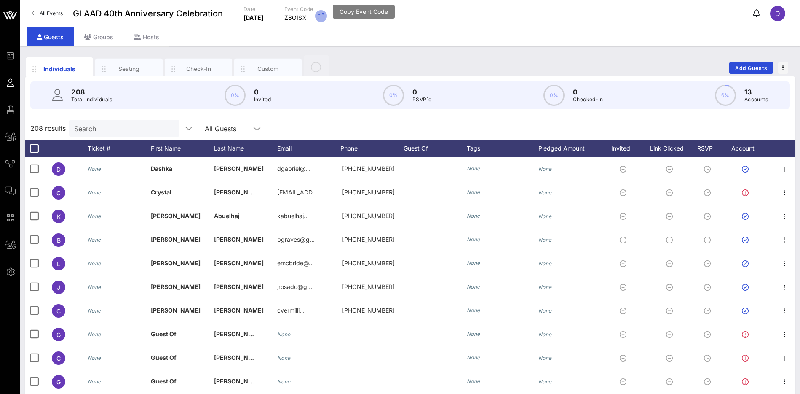
click at [326, 19] on icon "button" at bounding box center [321, 16] width 10 height 10
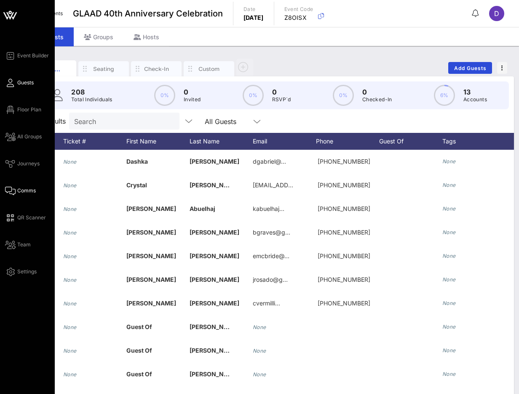
click at [24, 191] on span "Comms" at bounding box center [26, 191] width 19 height 8
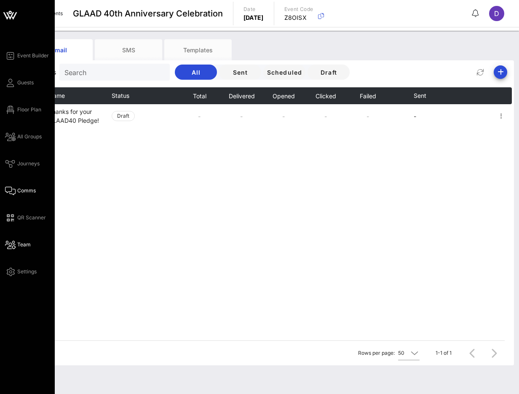
click at [20, 245] on span "Team" at bounding box center [23, 245] width 13 height 8
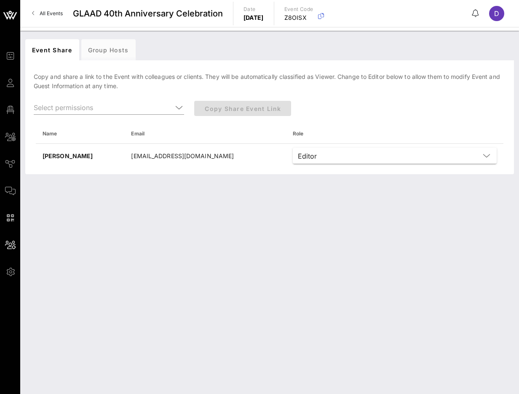
click at [259, 217] on div "Event Share Group Hosts [PERSON_NAME] and share a link to the Event with collea…" at bounding box center [269, 212] width 499 height 363
click at [166, 107] on input "text" at bounding box center [103, 107] width 139 height 13
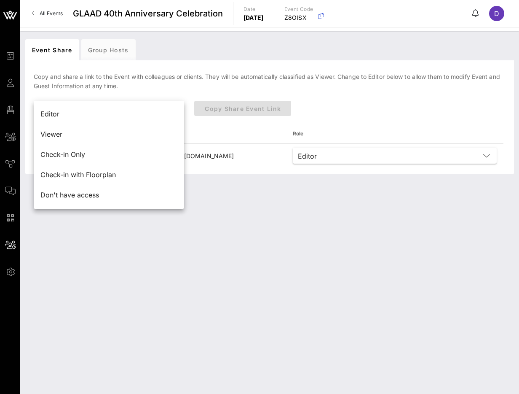
click at [239, 218] on div "Event Share Group Hosts [PERSON_NAME] and share a link to the Event with collea…" at bounding box center [269, 212] width 499 height 363
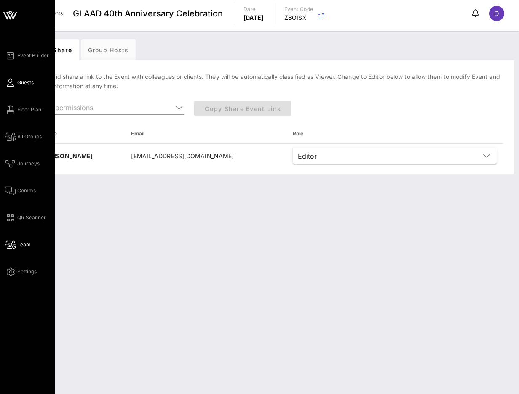
click at [12, 82] on icon at bounding box center [10, 82] width 11 height 1
